Goal: Navigation & Orientation: Find specific page/section

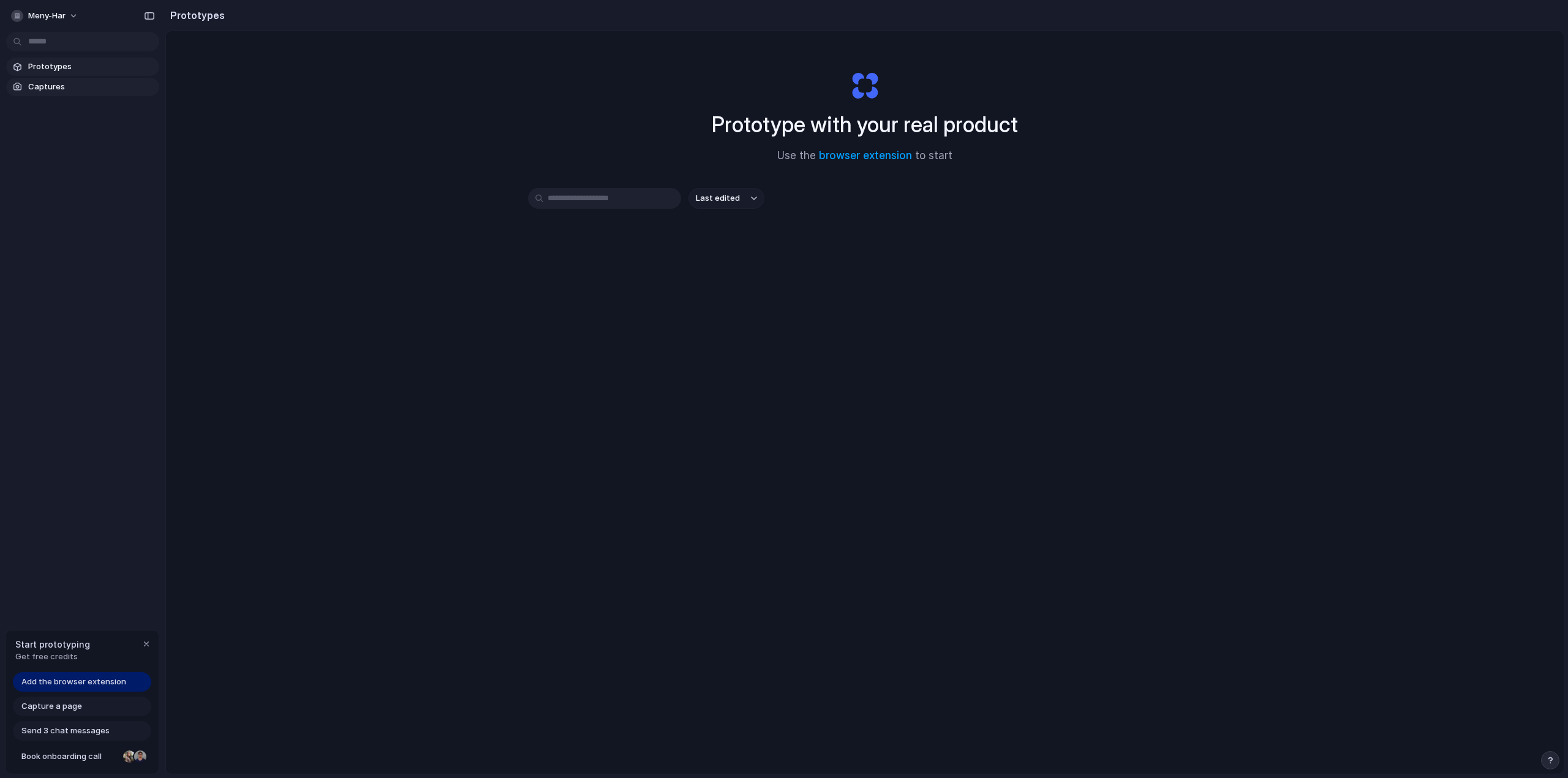
click at [66, 87] on span "Captures" at bounding box center [91, 87] width 126 height 12
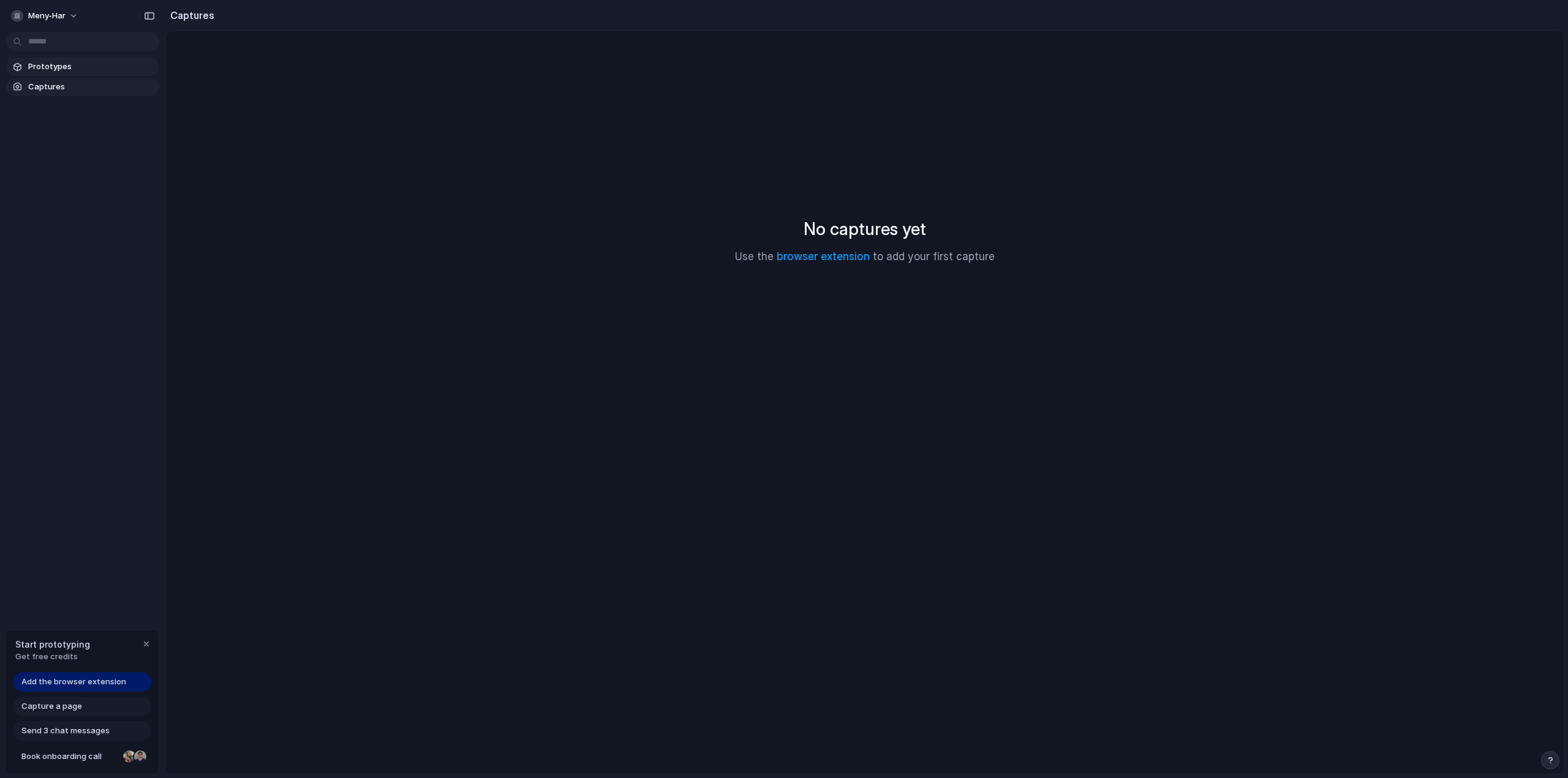
click at [82, 67] on span "Prototypes" at bounding box center [91, 67] width 126 height 12
